Goal: Task Accomplishment & Management: Use online tool/utility

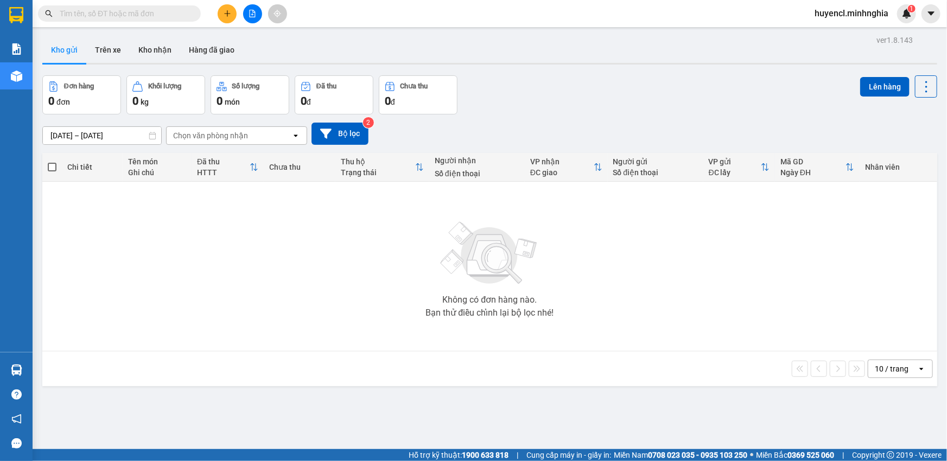
click at [251, 15] on icon "file-add" at bounding box center [252, 14] width 8 height 8
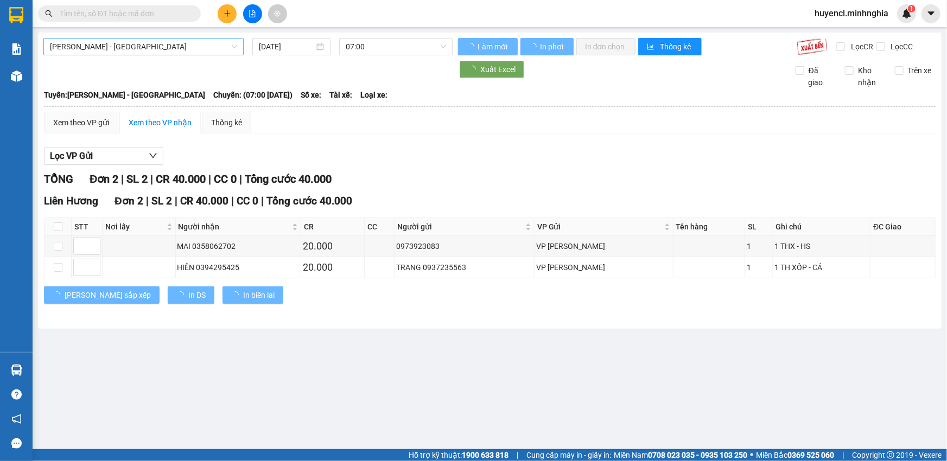
click at [201, 41] on span "[PERSON_NAME] - [GEOGRAPHIC_DATA]" at bounding box center [143, 47] width 187 height 16
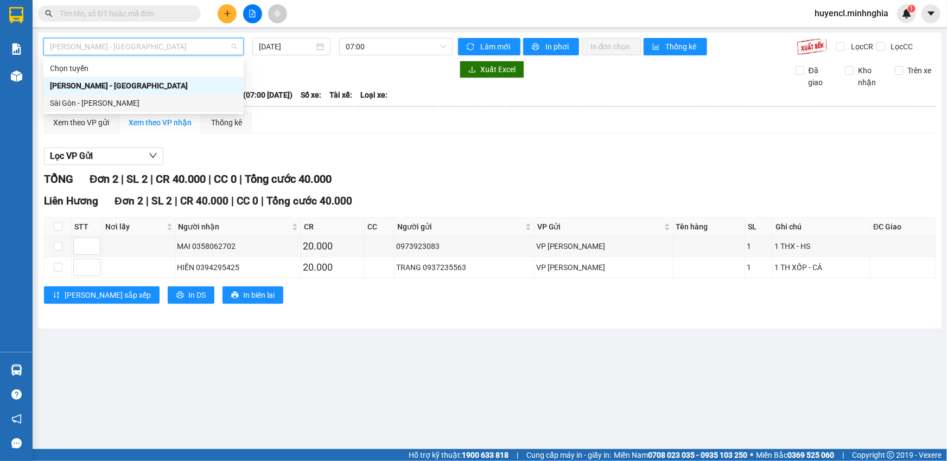
click at [84, 100] on div "Sài Gòn - [PERSON_NAME]" at bounding box center [143, 103] width 187 height 12
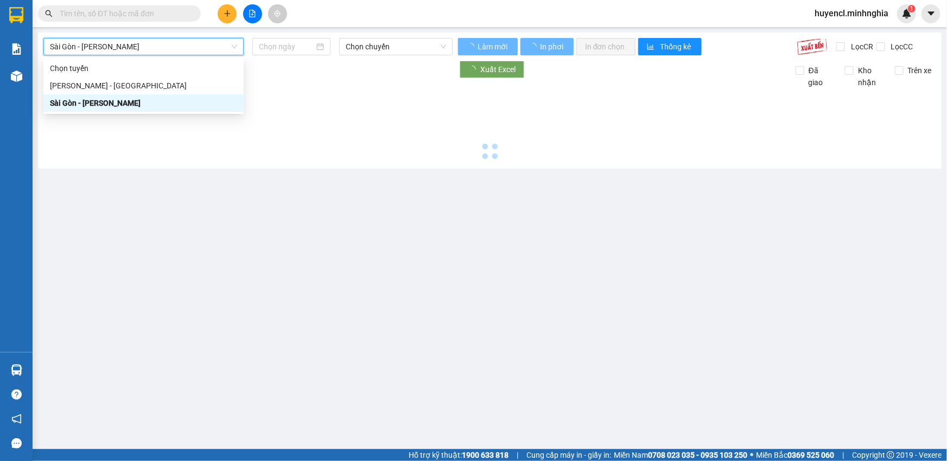
type input "[DATE]"
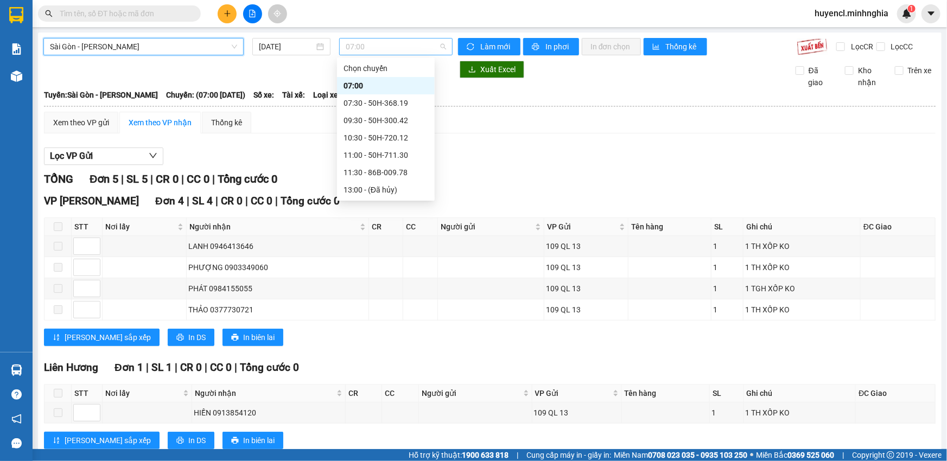
click at [401, 46] on span "07:00" at bounding box center [396, 47] width 100 height 16
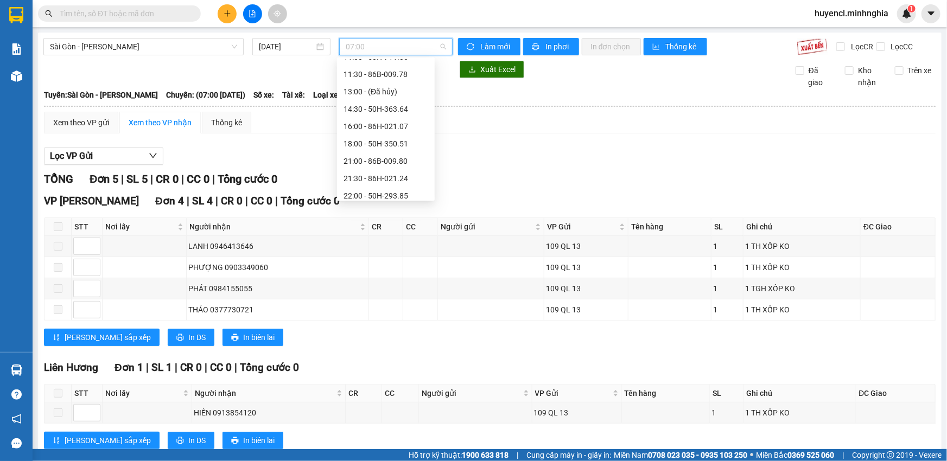
scroll to position [104, 0]
click at [405, 103] on div "14:30 - 50H-363.64" at bounding box center [385, 104] width 85 height 12
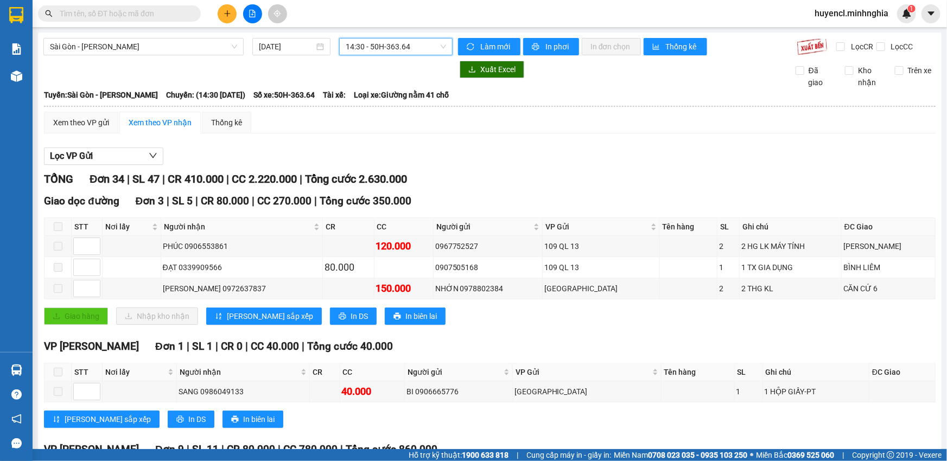
click at [400, 52] on span "14:30 - 50H-363.64" at bounding box center [396, 47] width 100 height 16
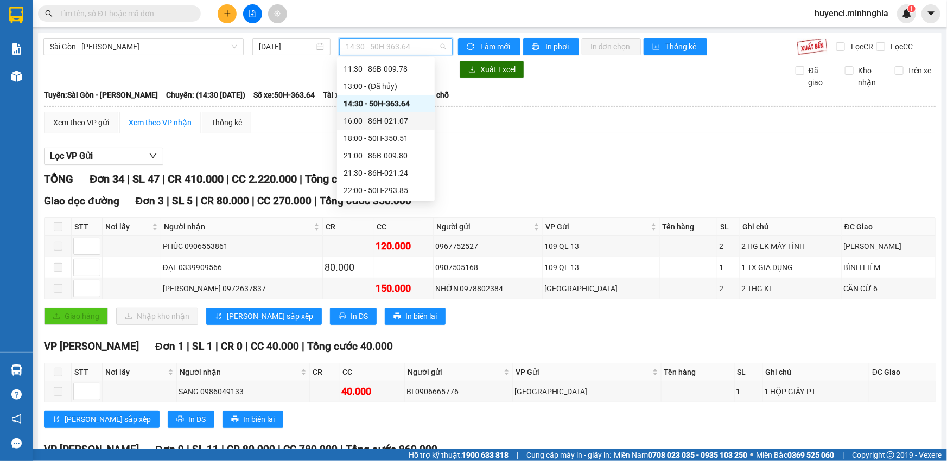
click at [408, 120] on div "16:00 - 86H-021.07" at bounding box center [385, 121] width 85 height 12
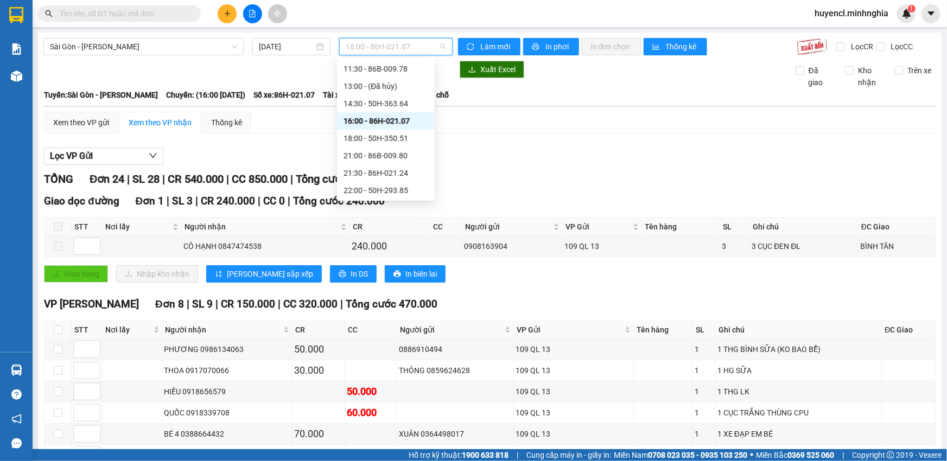
click at [395, 49] on span "16:00 - 86H-021.07" at bounding box center [396, 47] width 100 height 16
click at [410, 134] on div "18:00 - 50H-350.51" at bounding box center [385, 138] width 85 height 12
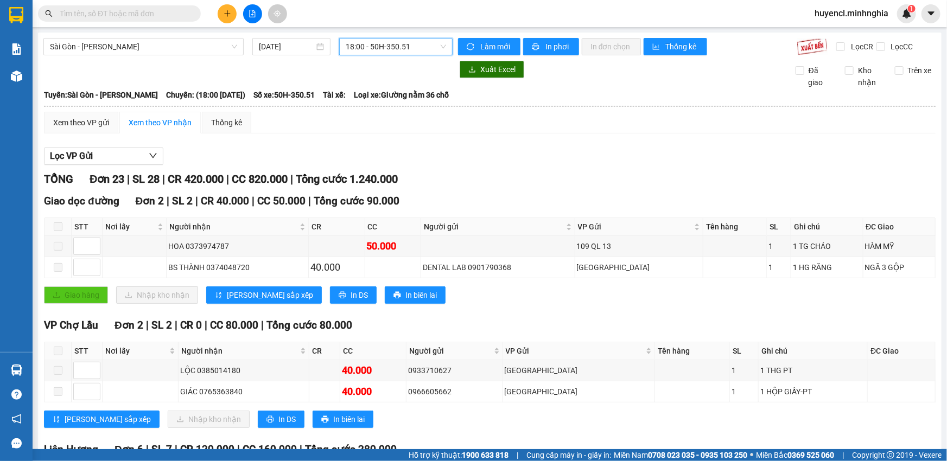
click at [388, 49] on span "18:00 - 50H-350.51" at bounding box center [396, 47] width 100 height 16
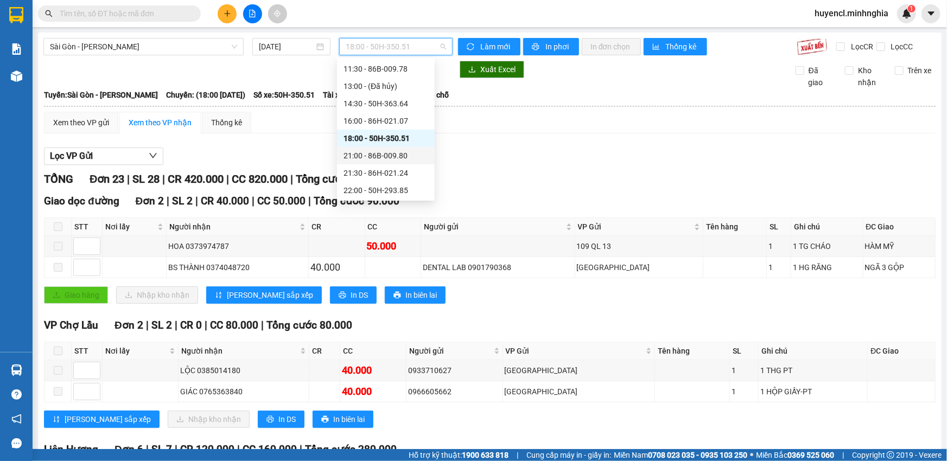
click at [409, 150] on div "21:00 - 86B-009.80" at bounding box center [385, 156] width 85 height 12
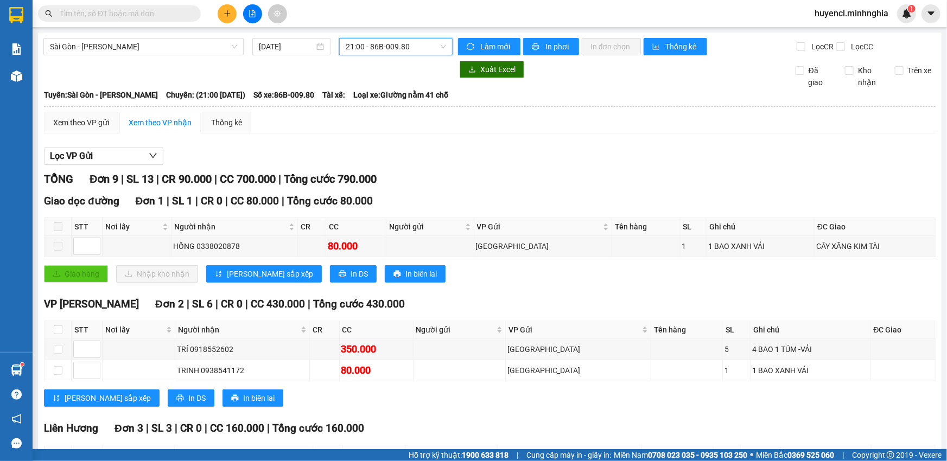
click at [396, 49] on span "21:00 - 86B-009.80" at bounding box center [396, 47] width 100 height 16
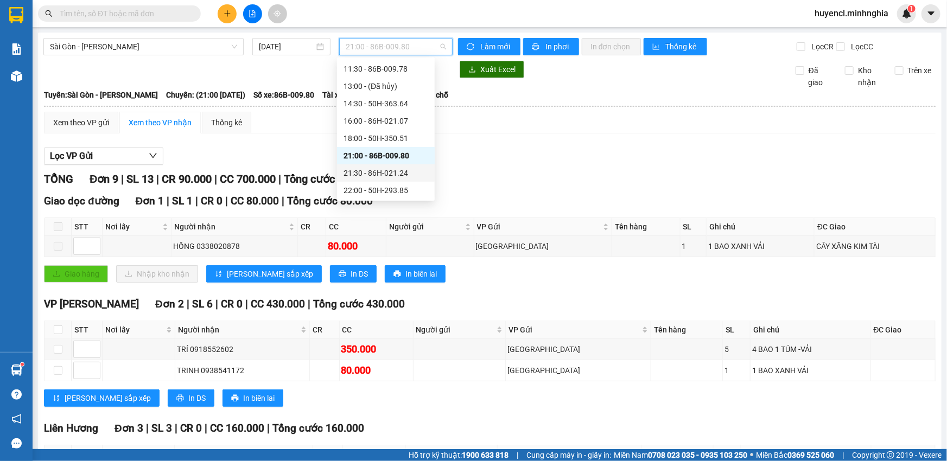
click at [405, 168] on div "21:30 - 86H-021.24" at bounding box center [385, 173] width 85 height 12
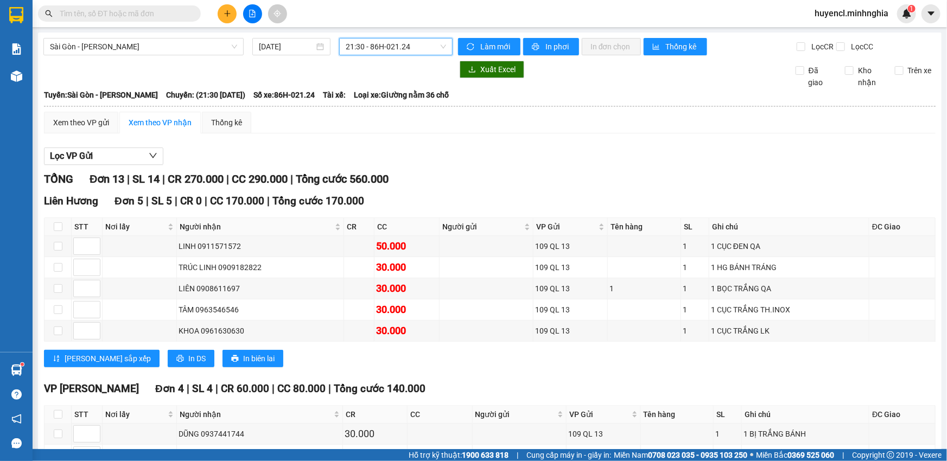
click at [384, 49] on span "21:30 - 86H-021.24" at bounding box center [396, 47] width 100 height 16
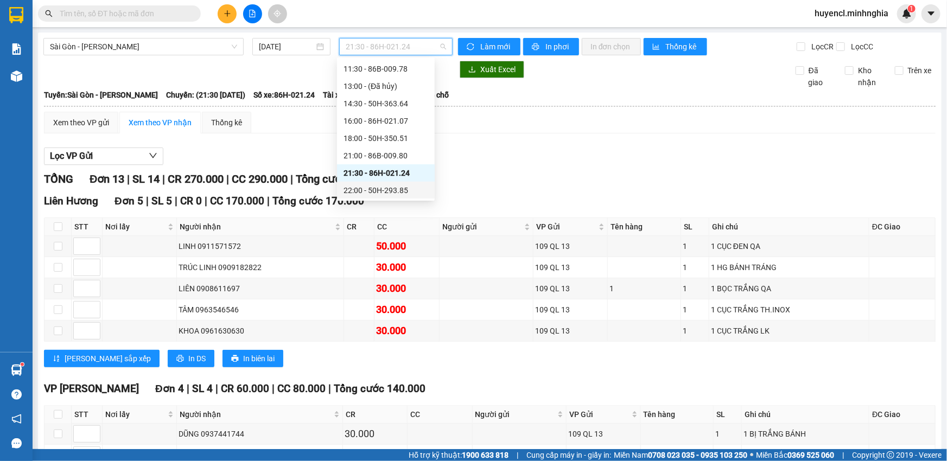
click at [405, 188] on div "22:00 - 50H-293.85" at bounding box center [385, 190] width 85 height 12
